Goal: Task Accomplishment & Management: Complete application form

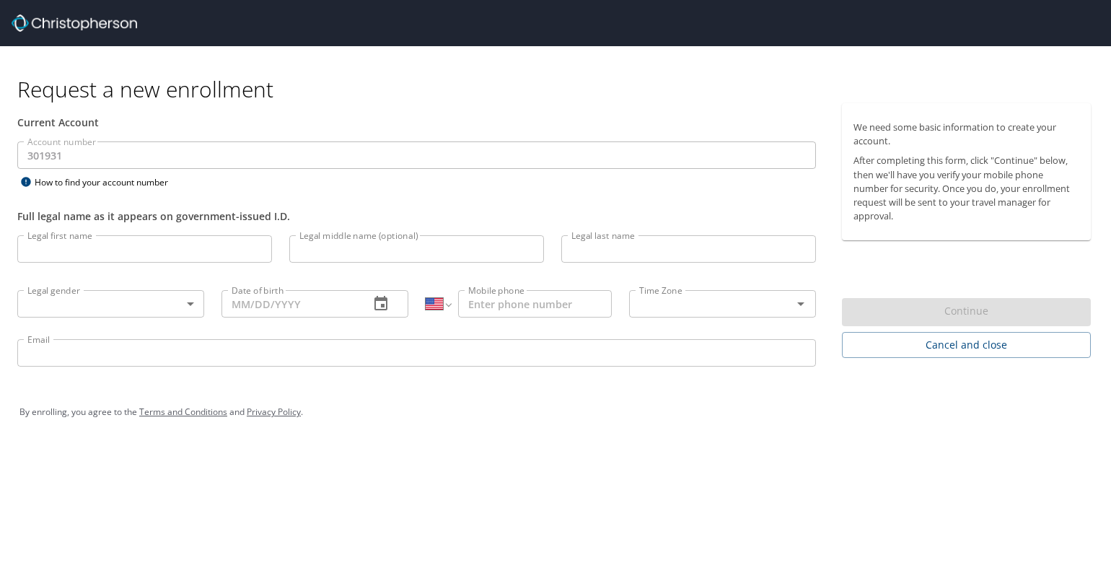
select select "US"
click at [205, 244] on input "Legal first name" at bounding box center [144, 248] width 255 height 27
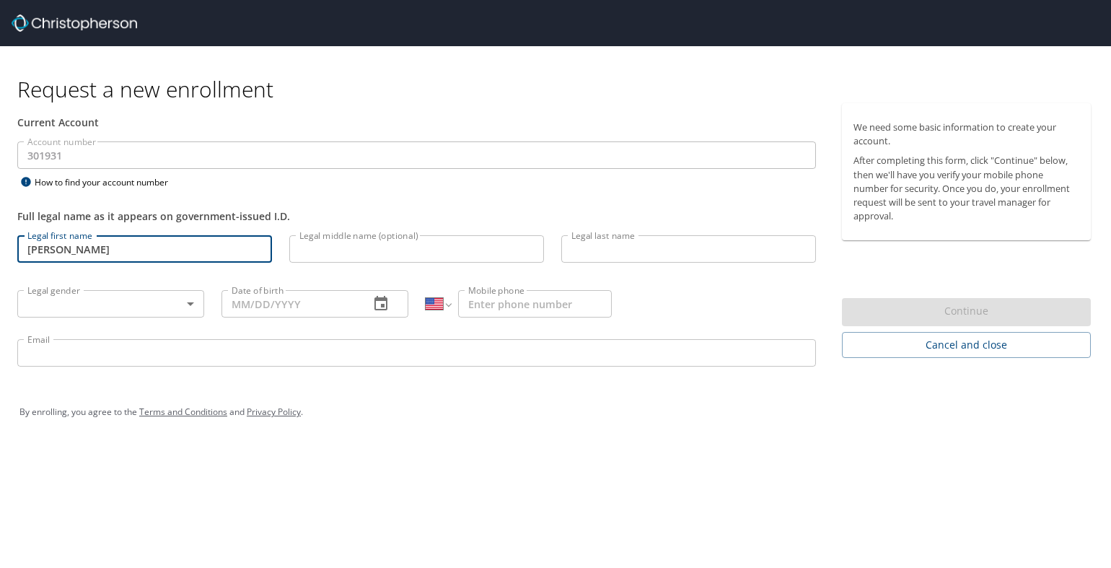
type input "[PERSON_NAME]"
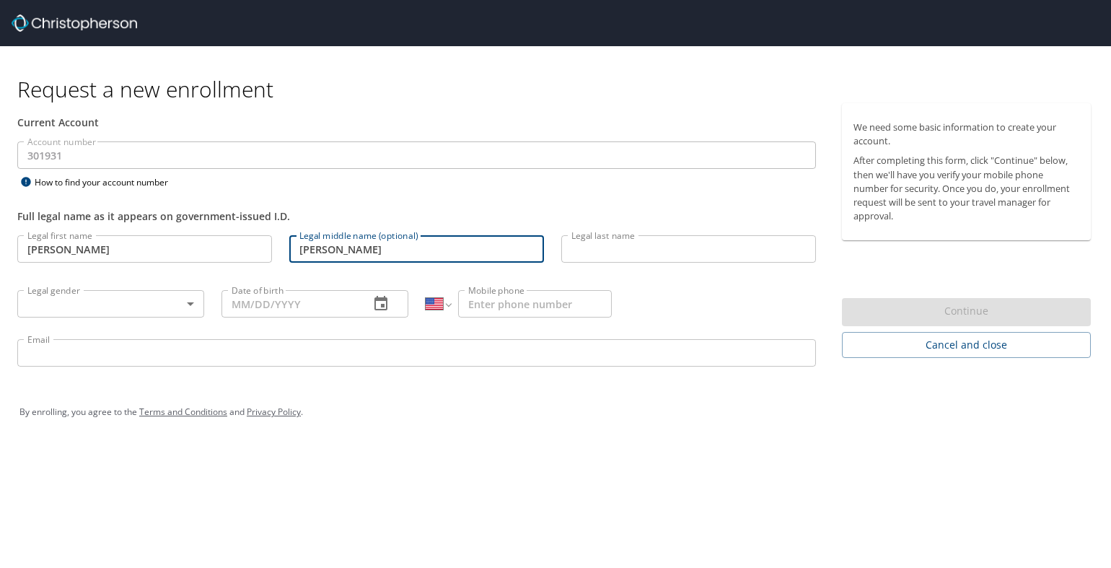
type input "[PERSON_NAME]"
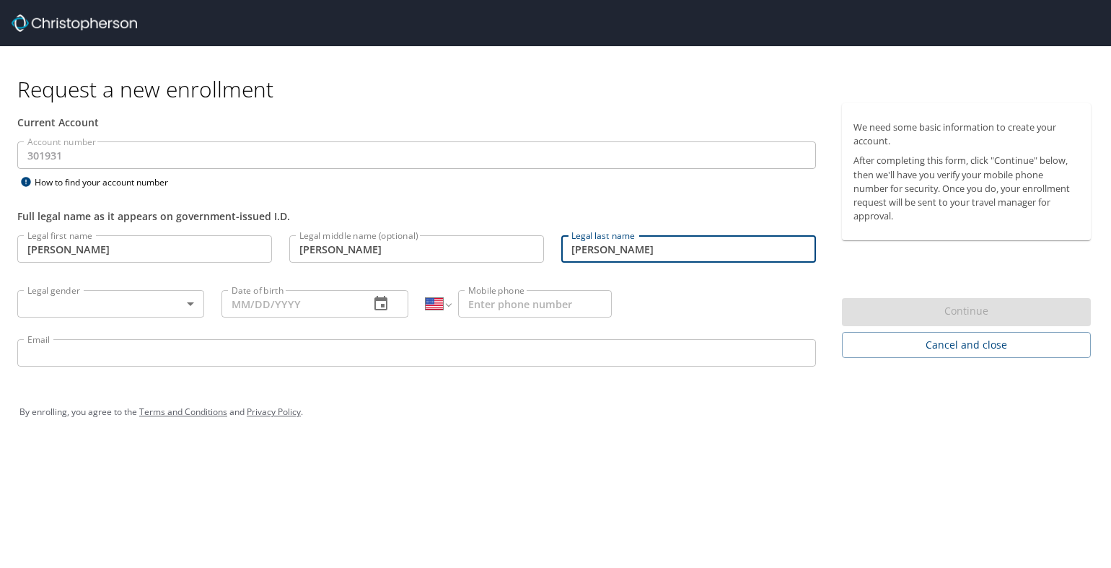
type input "[PERSON_NAME]"
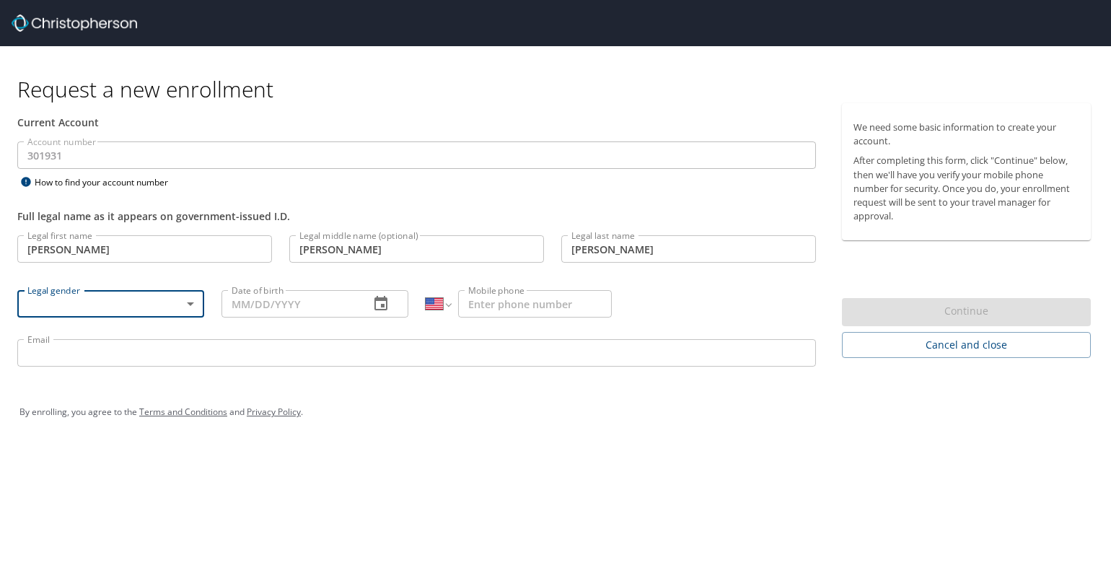
click at [187, 306] on body "Request a new enrollment Current Account Account number 301931 Account number H…" at bounding box center [555, 284] width 1111 height 568
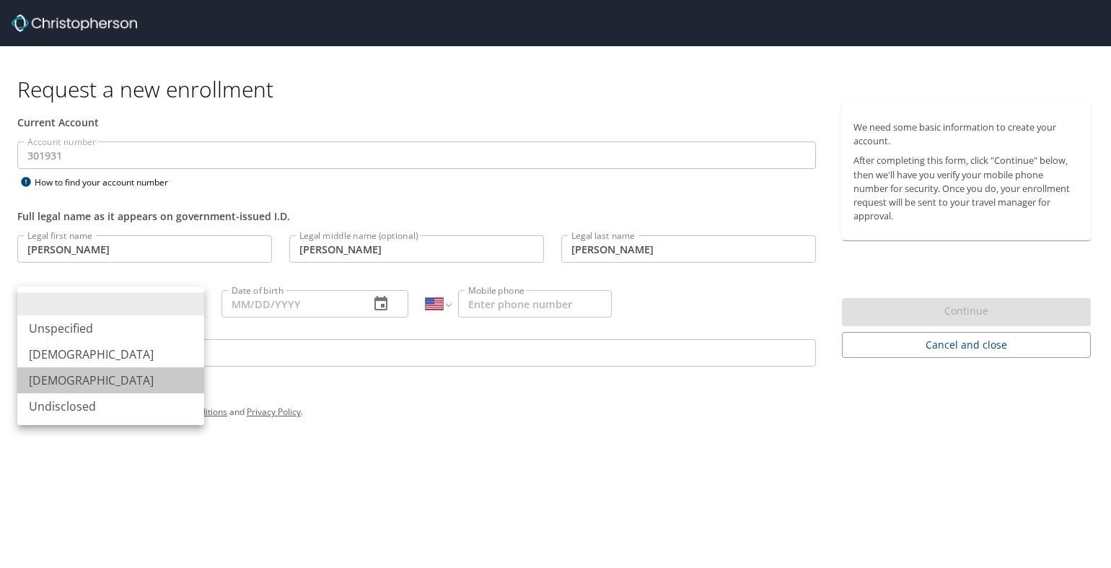
click at [74, 379] on li "[DEMOGRAPHIC_DATA]" at bounding box center [110, 380] width 187 height 26
type input "[DEMOGRAPHIC_DATA]"
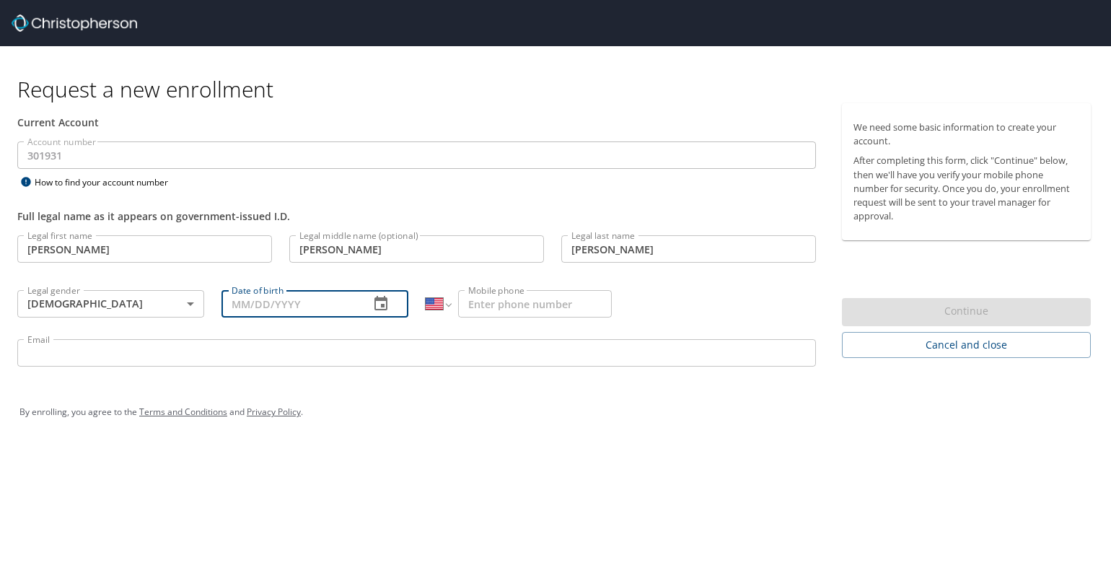
click at [288, 299] on input "Date of birth" at bounding box center [289, 303] width 136 height 27
type input "[DATE]"
click at [560, 307] on input "Mobile phone" at bounding box center [535, 303] width 154 height 27
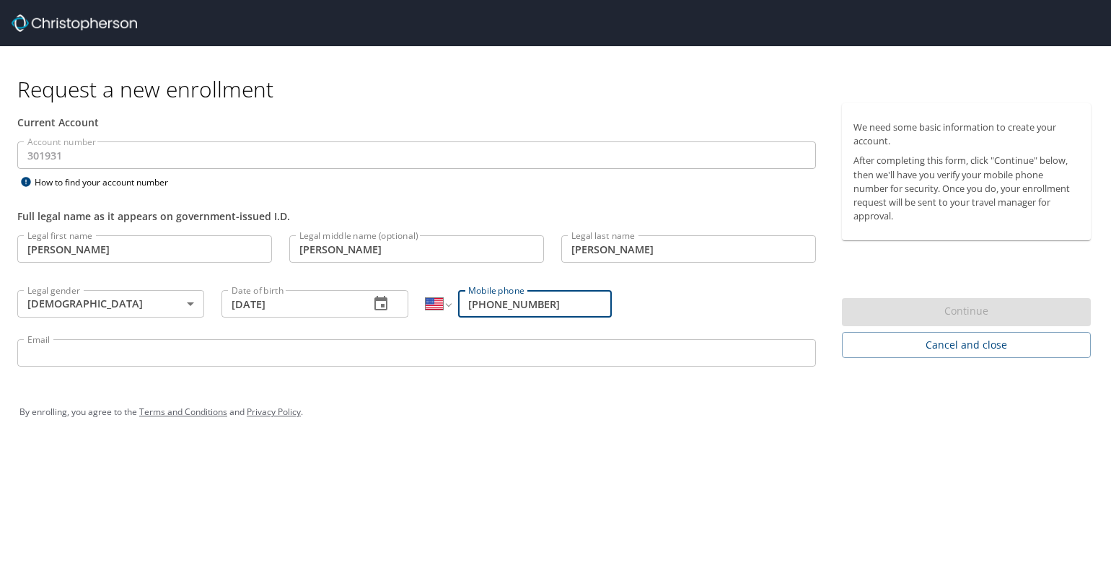
type input "[PHONE_NUMBER]"
click at [469, 356] on input "Email" at bounding box center [416, 352] width 799 height 27
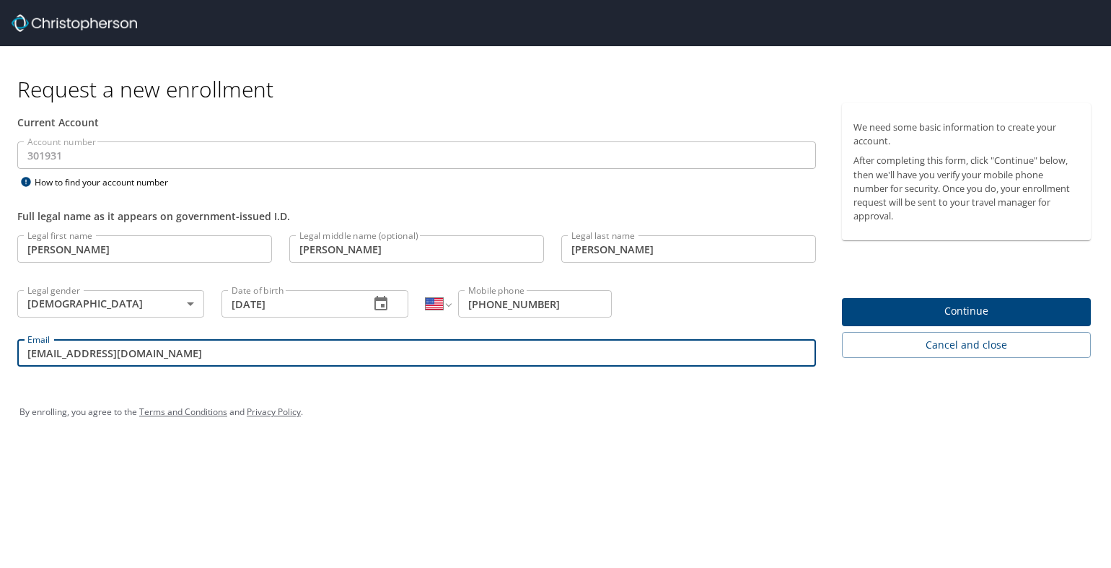
type input "[EMAIL_ADDRESS][DOMAIN_NAME]"
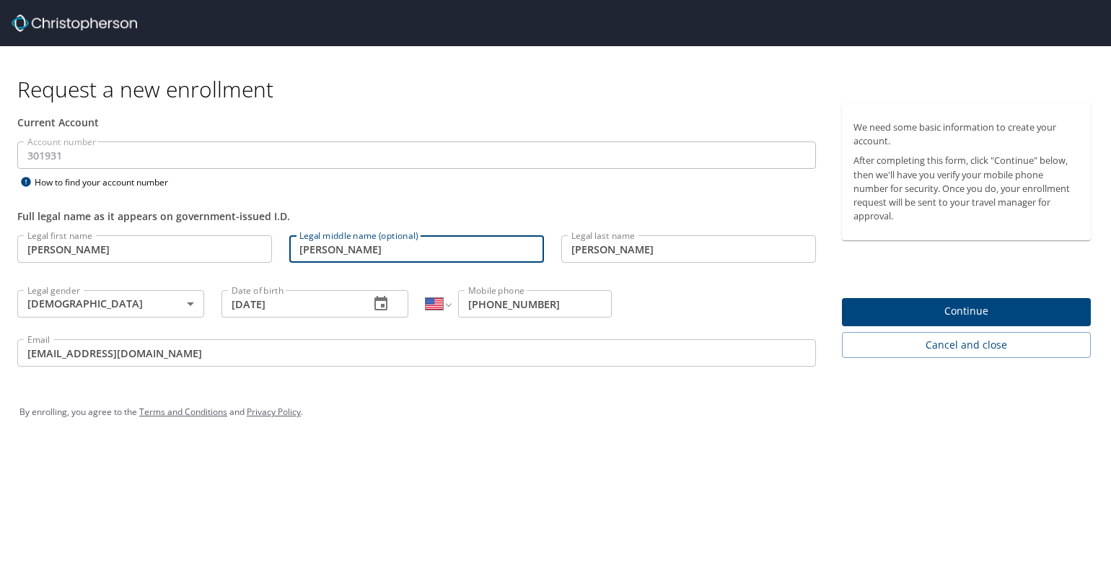
drag, startPoint x: 333, startPoint y: 247, endPoint x: 268, endPoint y: 253, distance: 65.1
click at [268, 253] on div "Legal first name [PERSON_NAME] Legal first name Legal middle name (optional) [P…" at bounding box center [417, 303] width 816 height 153
click at [515, 442] on div "By enrolling, you agree to the Terms and Conditions and Privacy Policy ." at bounding box center [556, 412] width 1094 height 65
click at [993, 307] on span "Continue" at bounding box center [967, 311] width 226 height 18
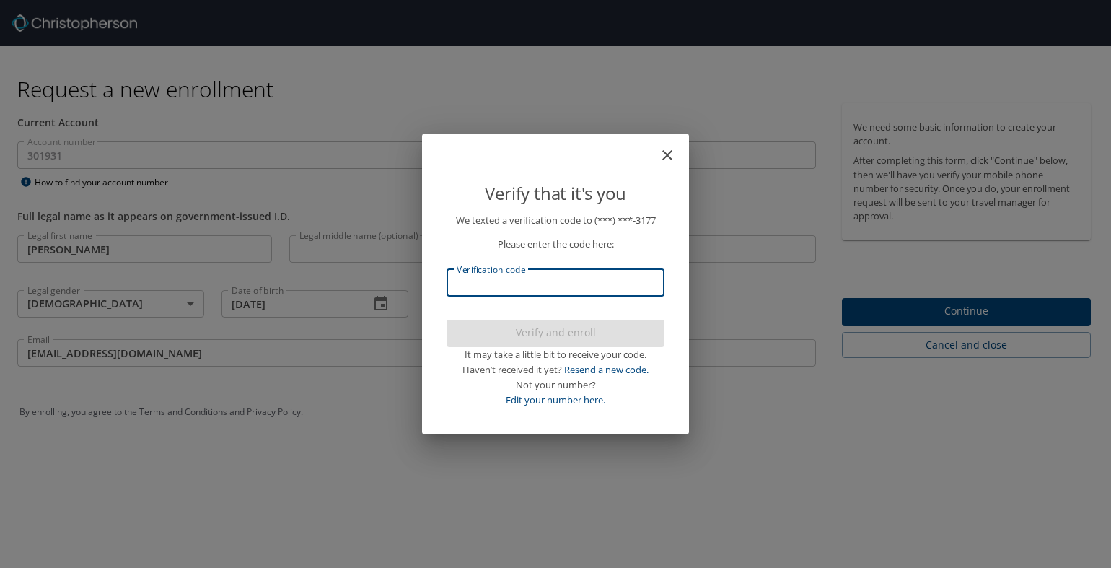
click at [587, 285] on input "Verification code" at bounding box center [556, 282] width 218 height 27
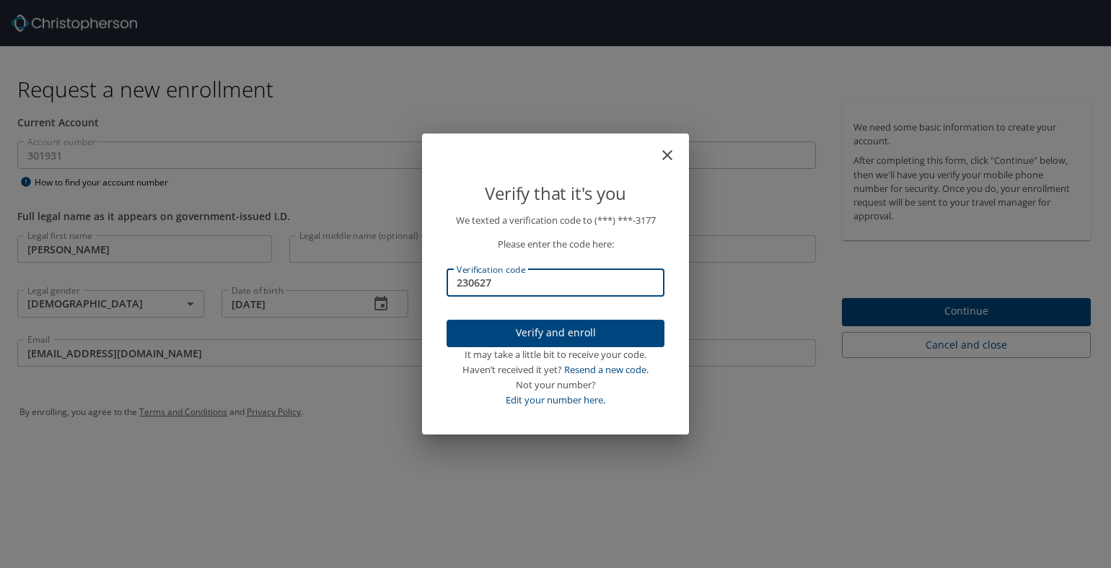
click at [572, 284] on input "230627" at bounding box center [556, 282] width 218 height 27
type input "230627"
click at [655, 345] on button "Verify and enroll" at bounding box center [556, 334] width 218 height 28
